Goal: Task Accomplishment & Management: Manage account settings

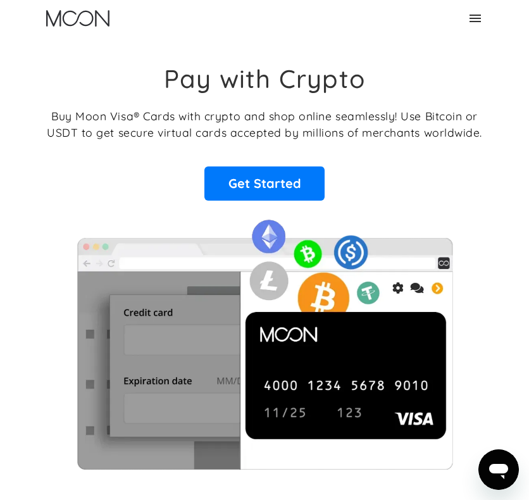
click at [481, 12] on icon at bounding box center [475, 18] width 15 height 15
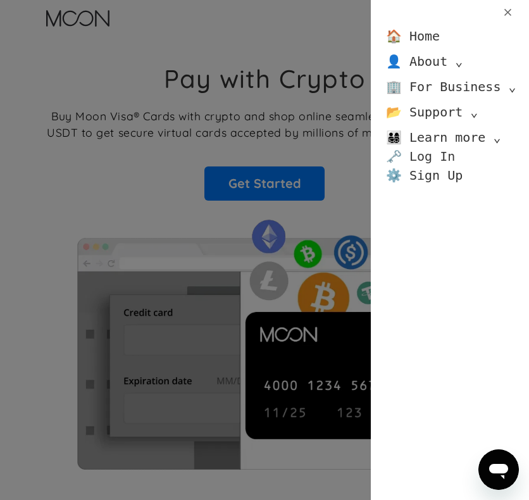
click at [440, 147] on link "🗝️ Log In" at bounding box center [420, 156] width 69 height 19
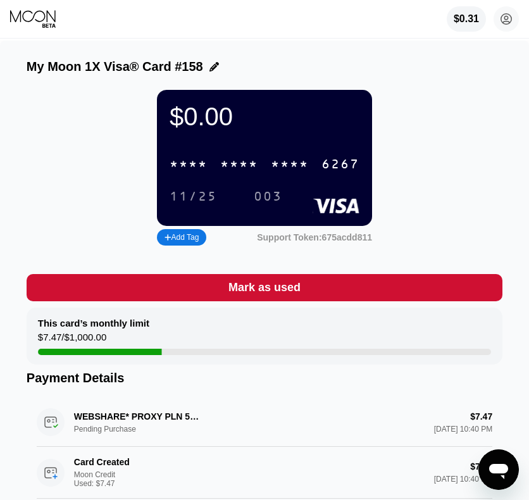
click at [247, 171] on div "* * * *" at bounding box center [239, 165] width 38 height 15
click at [56, 27] on icon at bounding box center [33, 18] width 47 height 19
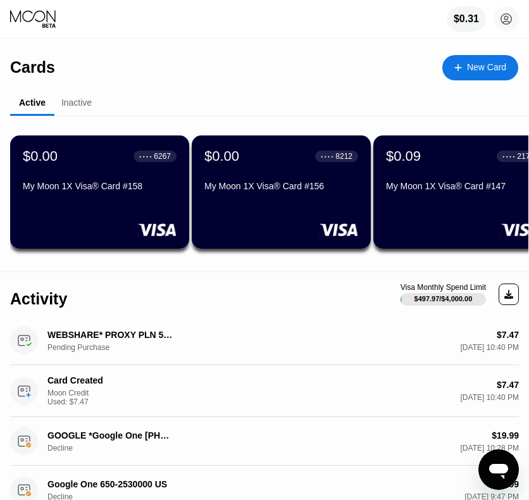
click at [291, 165] on div "$0.00 ● ● ● ● 8212" at bounding box center [281, 156] width 154 height 16
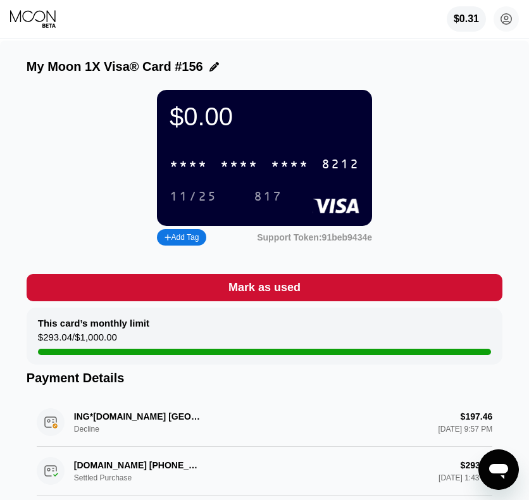
click at [345, 171] on div "8212" at bounding box center [340, 165] width 38 height 15
click at [57, 30] on div "$0.31 [EMAIL_ADDRESS][DOMAIN_NAME]  Home Settings Support Careers About Us Log…" at bounding box center [264, 19] width 529 height 38
click at [53, 26] on icon at bounding box center [48, 25] width 13 height 4
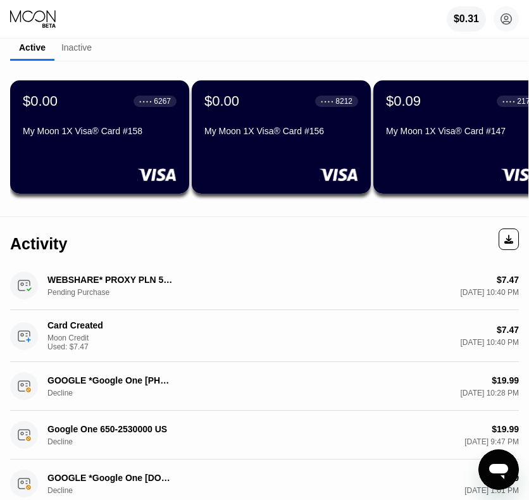
scroll to position [63, 0]
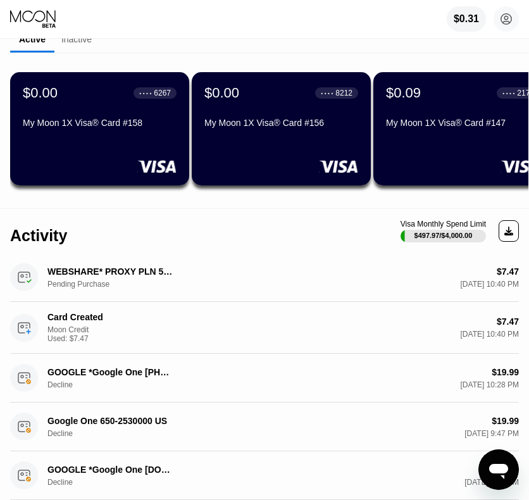
click at [339, 123] on div "My Moon 1X Visa® Card #156" at bounding box center [281, 123] width 154 height 10
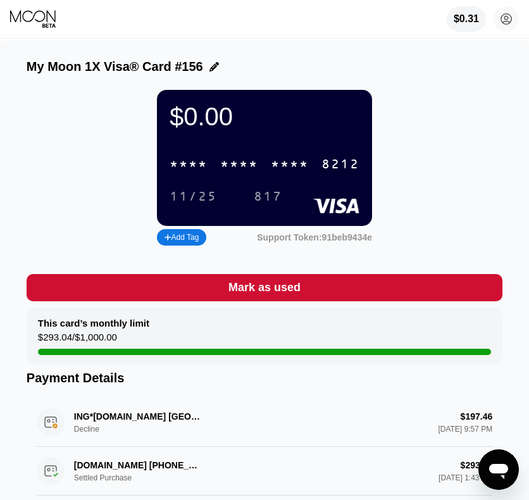
click at [40, 20] on icon at bounding box center [33, 18] width 47 height 19
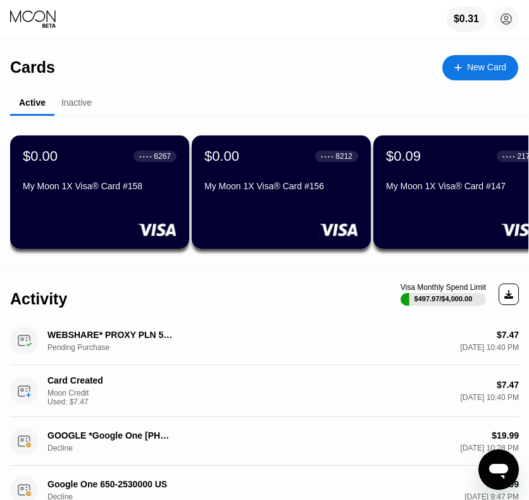
click at [470, 204] on div "$0.09 ● ● ● ● 2174 My Moon 1X Visa® Card #147" at bounding box center [462, 191] width 179 height 113
